Goal: Information Seeking & Learning: Stay updated

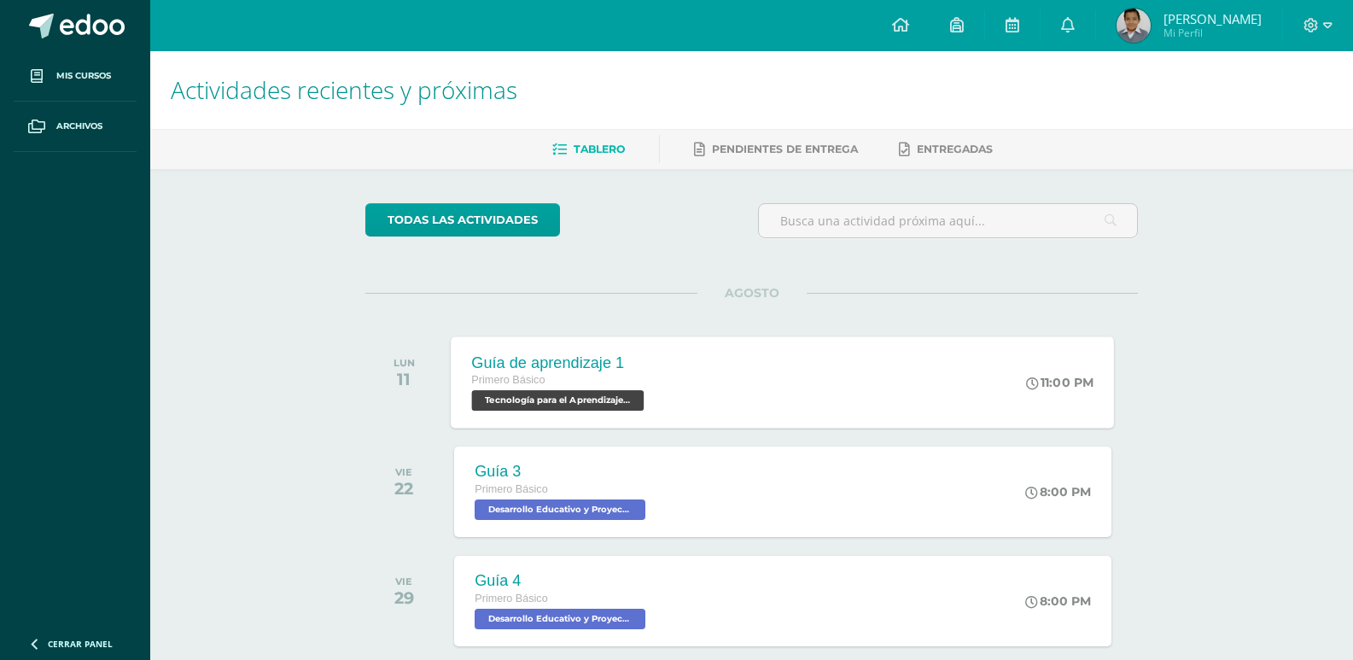
click at [577, 401] on span "Tecnología para el Aprendizaje y la Comunicación (Informática) 'B'" at bounding box center [558, 400] width 172 height 20
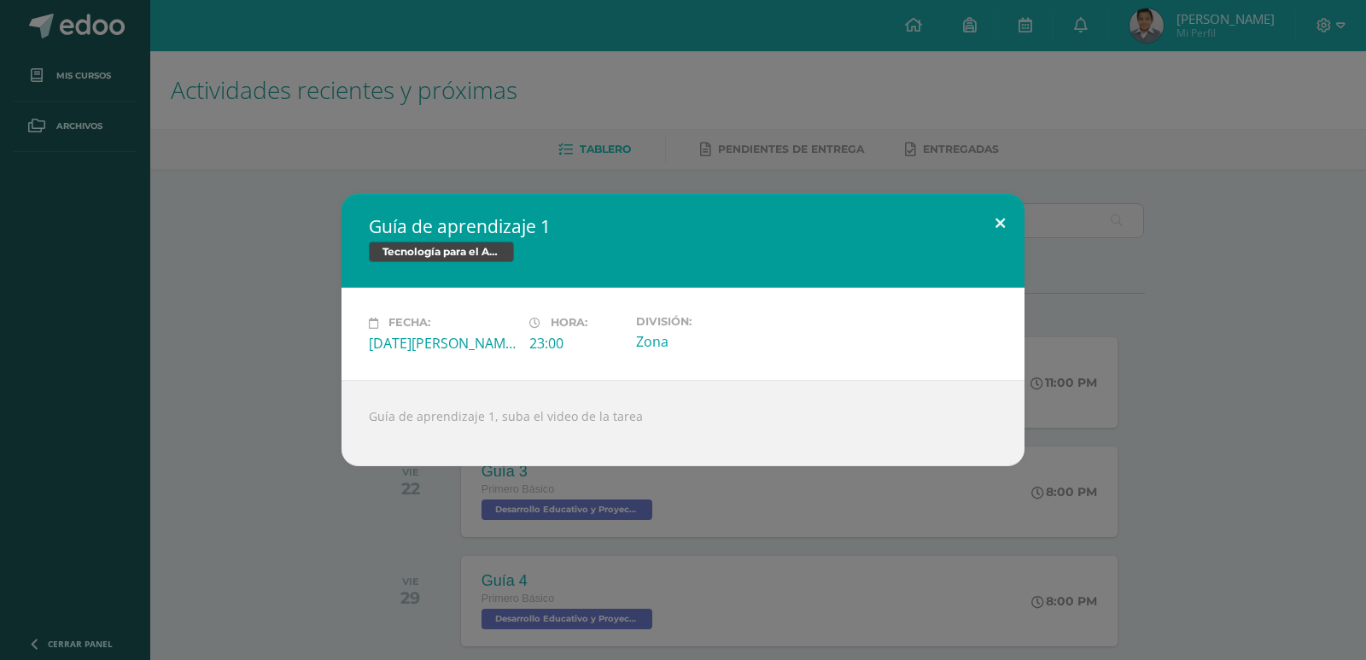
click at [997, 223] on button at bounding box center [1000, 223] width 49 height 58
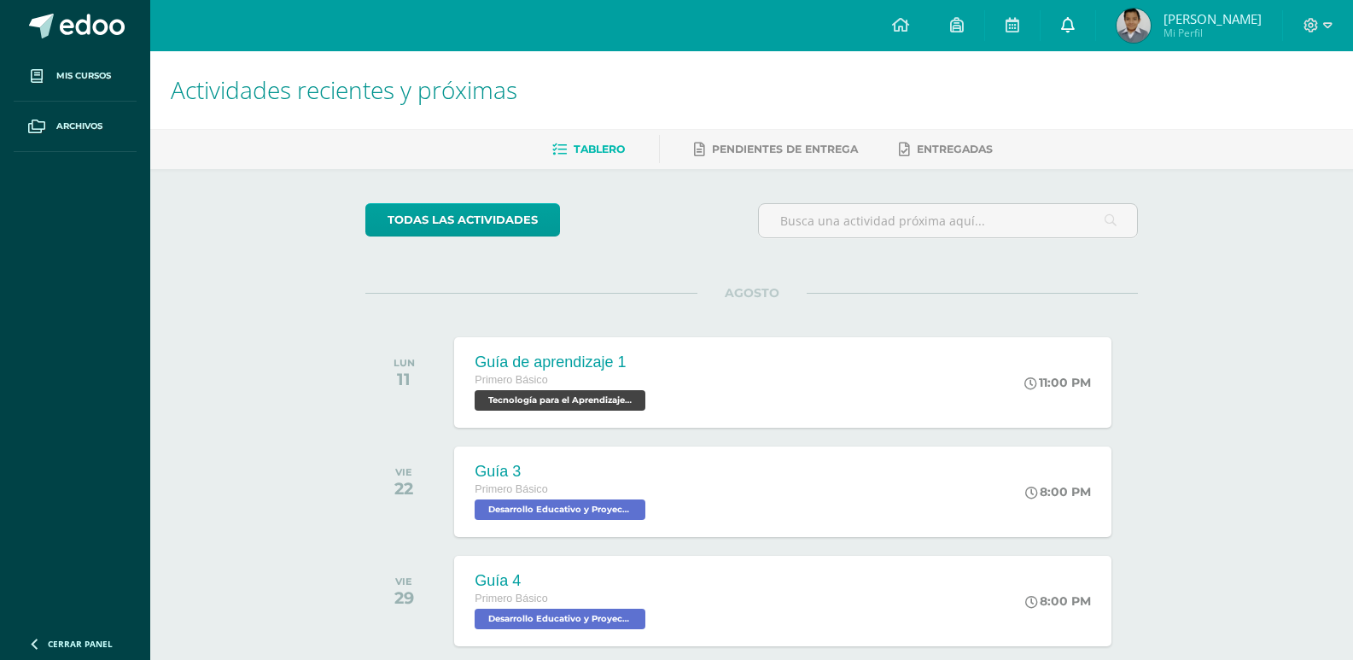
click at [1088, 21] on link at bounding box center [1068, 25] width 55 height 51
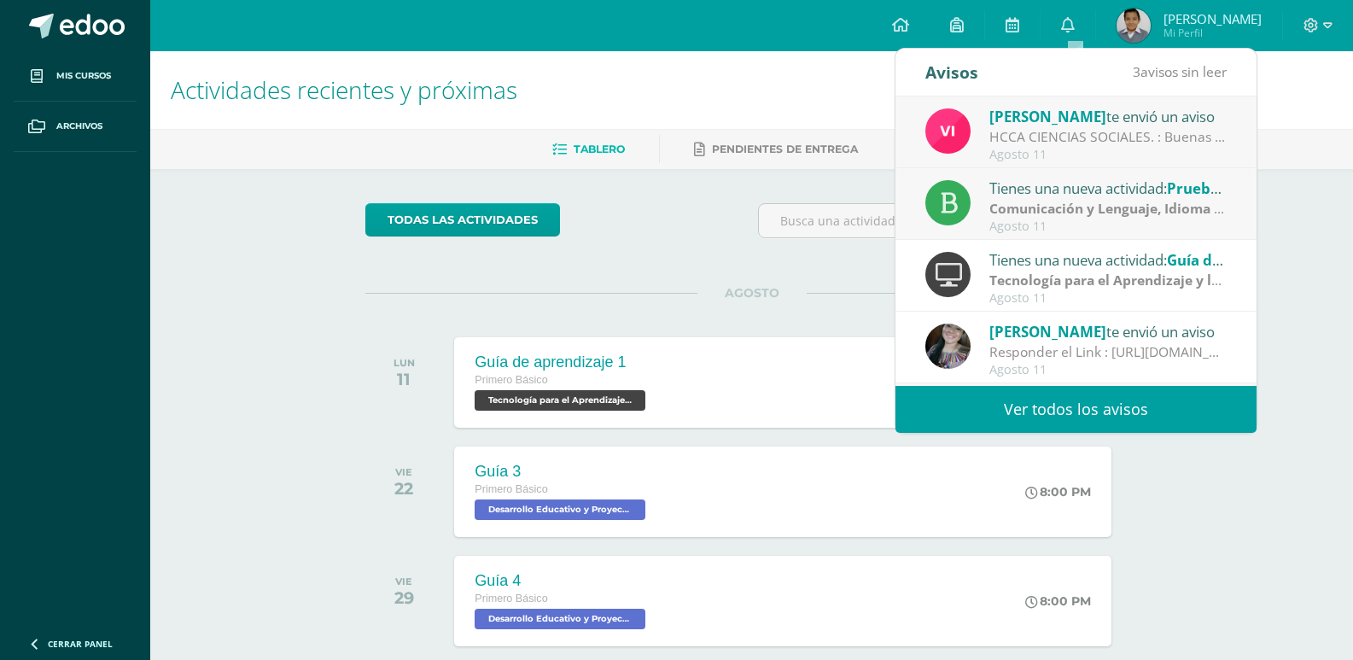
click at [1046, 417] on link "Ver todos los avisos" at bounding box center [1076, 409] width 361 height 47
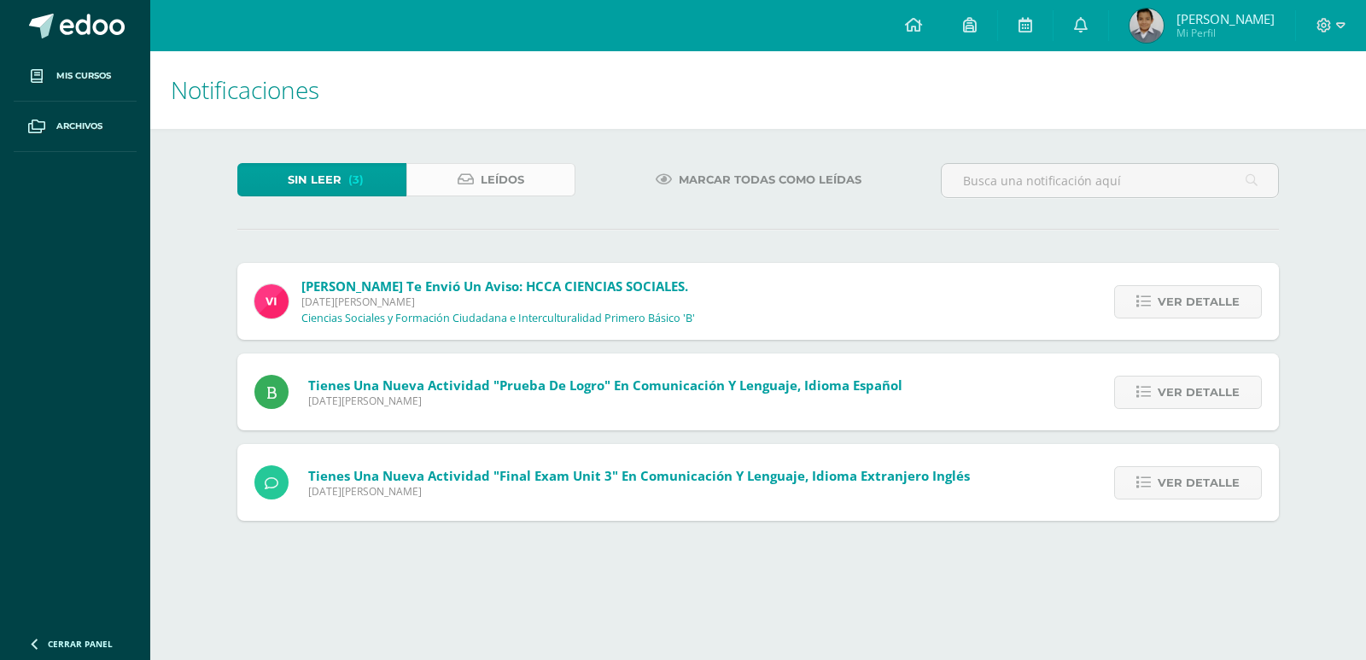
click at [537, 175] on link "Leídos" at bounding box center [490, 179] width 169 height 33
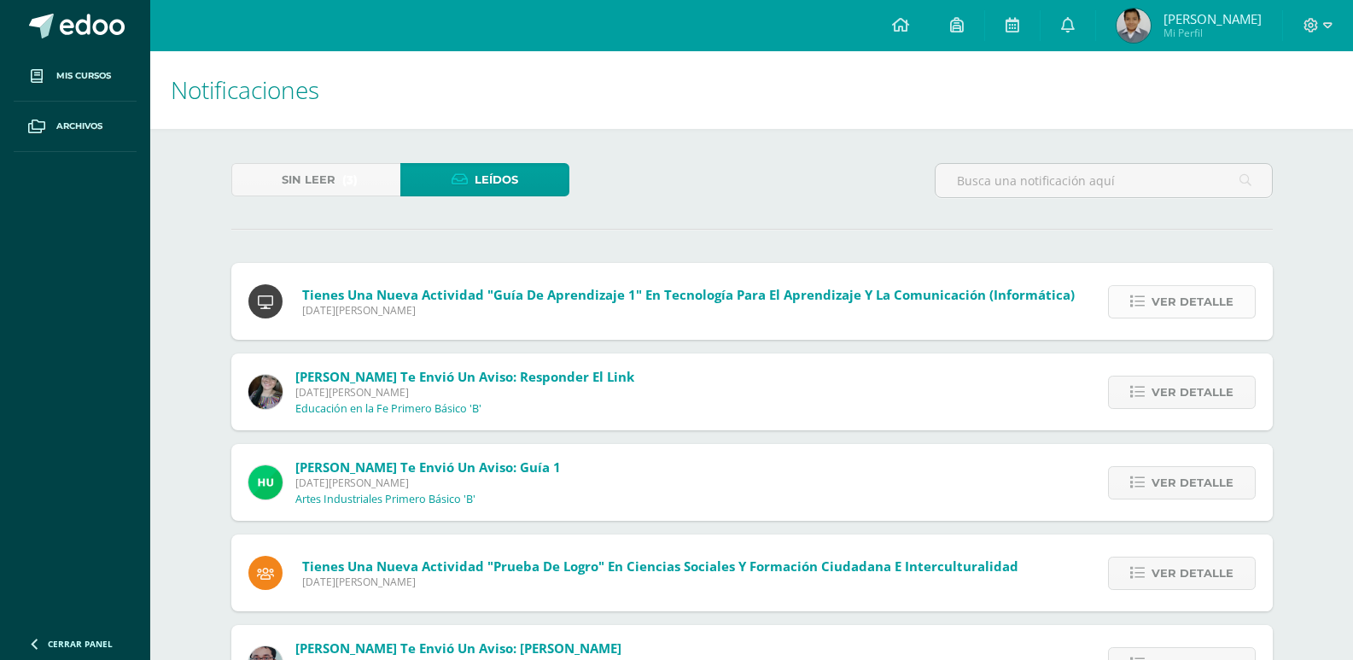
click at [1189, 312] on span "Ver detalle" at bounding box center [1193, 302] width 82 height 32
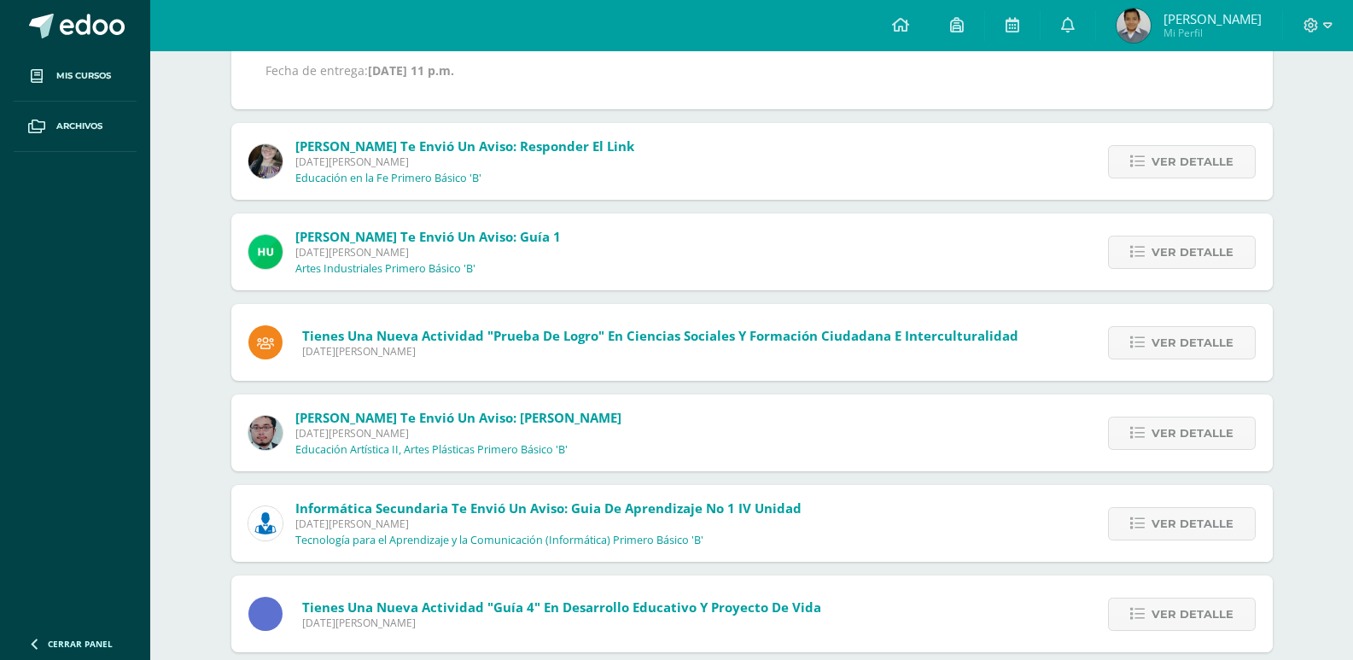
scroll to position [512, 0]
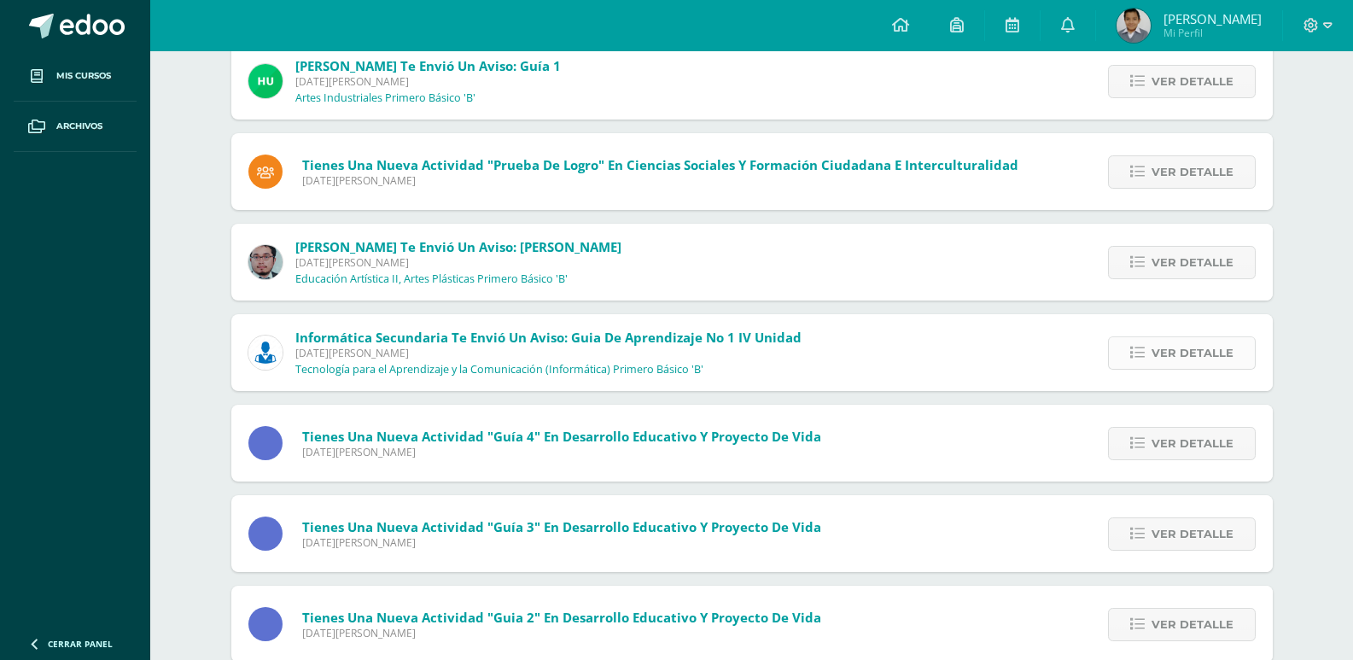
click at [1133, 362] on link "Ver detalle" at bounding box center [1182, 352] width 148 height 33
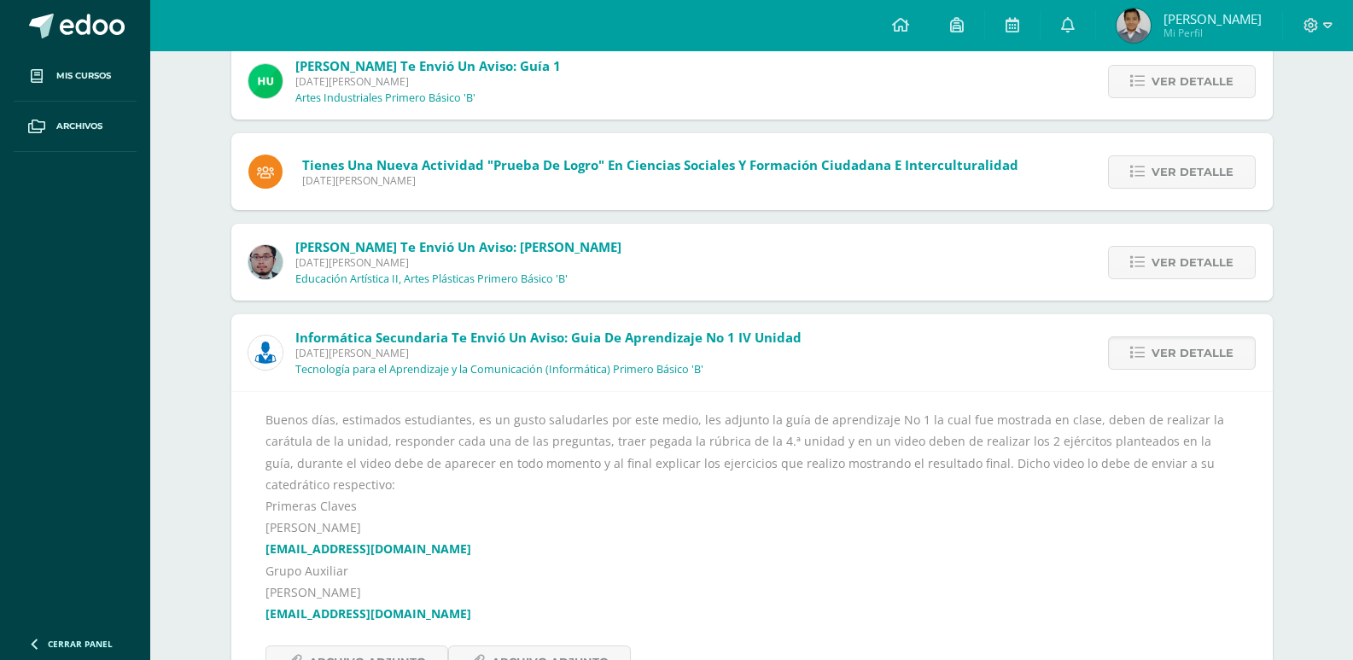
scroll to position [572, 0]
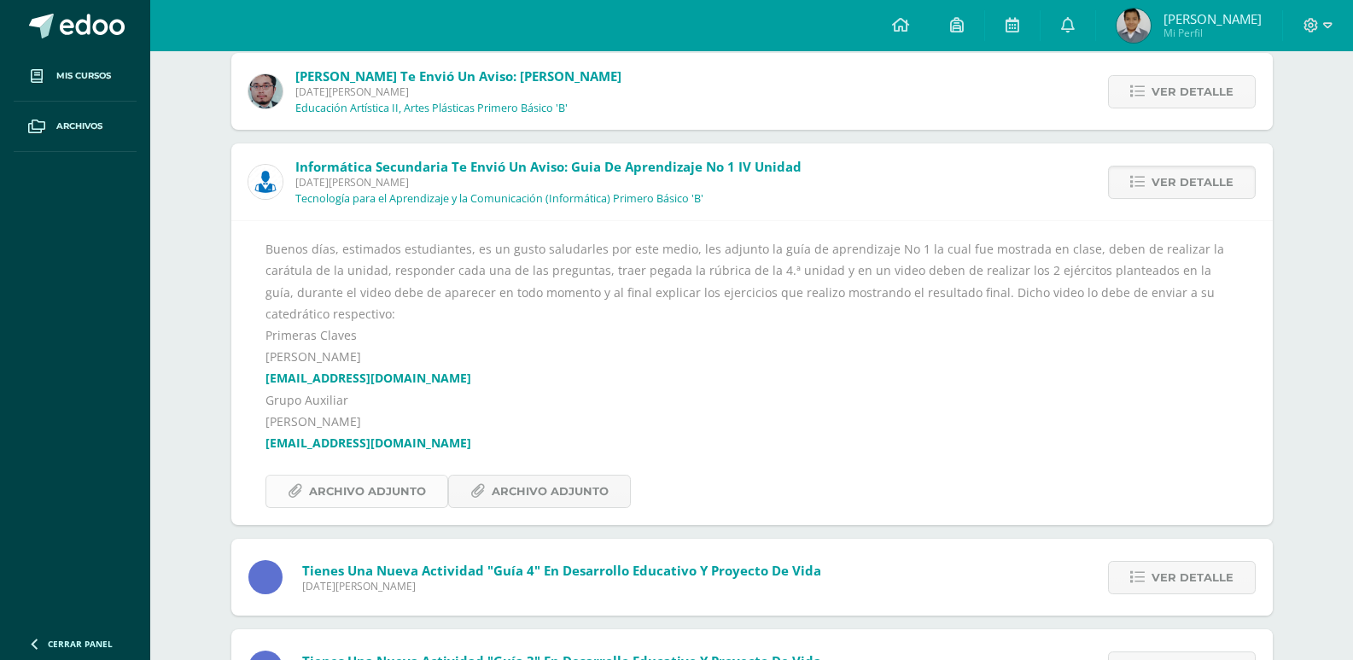
click at [363, 479] on span "Archivo Adjunto" at bounding box center [367, 492] width 117 height 32
drag, startPoint x: 278, startPoint y: 348, endPoint x: 266, endPoint y: 351, distance: 13.1
click at [266, 351] on div "Buenos días, estimados estudiantes, es un gusto saludarles por este medio, les …" at bounding box center [752, 373] width 973 height 270
